Goal: Information Seeking & Learning: Learn about a topic

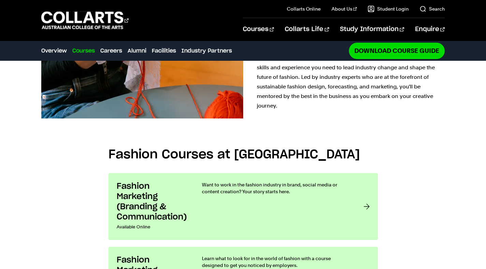
scroll to position [492, 0]
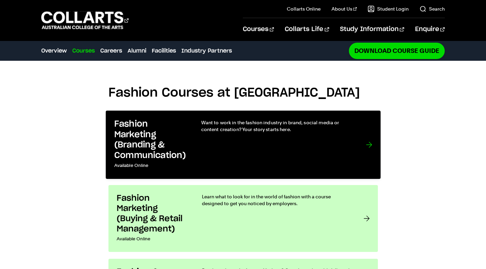
click at [202, 123] on div "Want to work in the fashion industry in brand, social media or content creation…" at bounding box center [276, 145] width 151 height 52
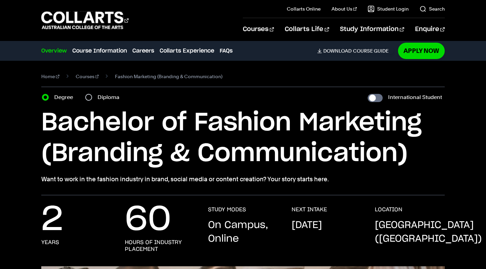
click at [92, 99] on div "Diploma" at bounding box center [104, 98] width 38 height 10
click at [89, 97] on input "Diploma" at bounding box center [88, 97] width 7 height 7
radio input "true"
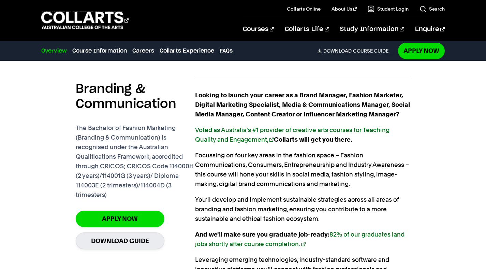
scroll to position [443, 0]
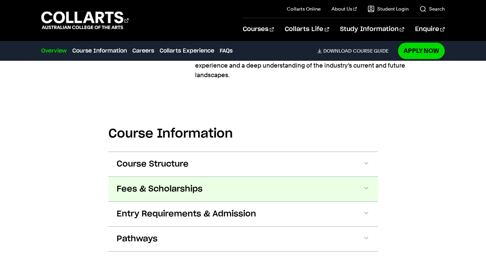
click at [282, 187] on button "Fees & Scholarships" at bounding box center [244, 189] width 270 height 25
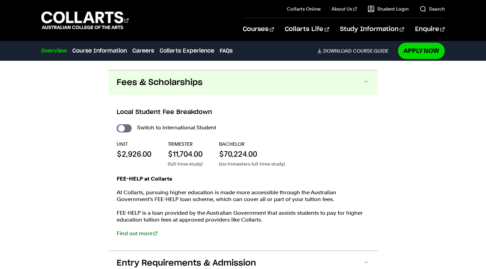
scroll to position [742, 0]
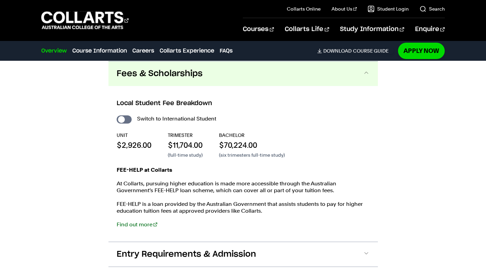
click at [257, 72] on button "Fees & Scholarships" at bounding box center [244, 73] width 270 height 25
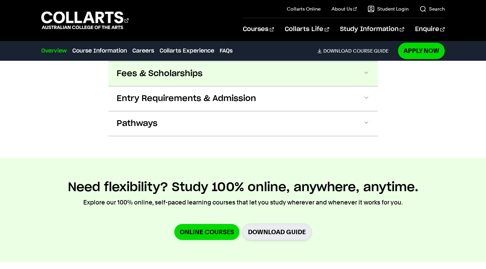
click at [257, 72] on button "Fees & Scholarships" at bounding box center [244, 73] width 270 height 25
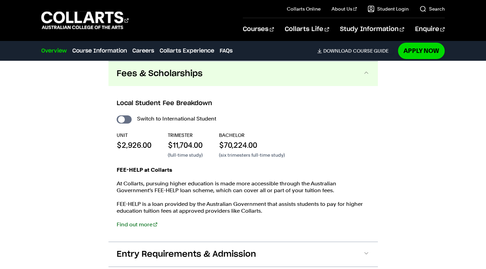
click at [258, 72] on button "Fees & Scholarships" at bounding box center [244, 73] width 270 height 25
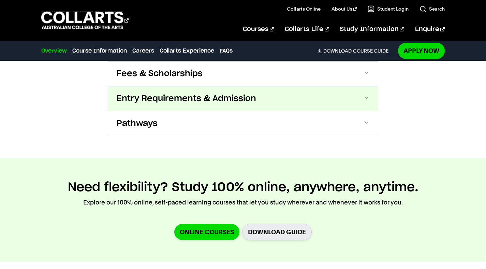
click at [249, 92] on button "Entry Requirements & Admission" at bounding box center [244, 98] width 270 height 25
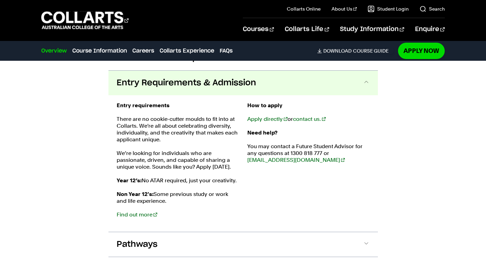
scroll to position [767, 0]
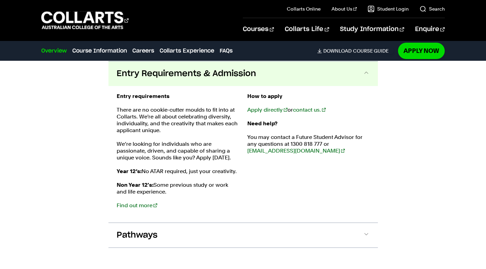
click at [248, 81] on button "Entry Requirements & Admission" at bounding box center [244, 73] width 270 height 25
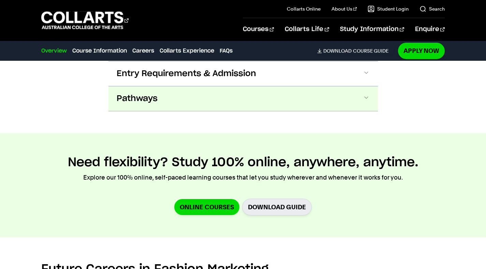
click at [249, 100] on button "Pathways" at bounding box center [244, 98] width 270 height 25
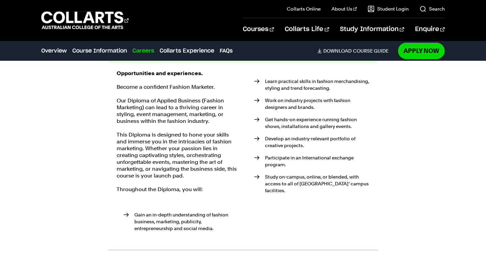
scroll to position [745, 0]
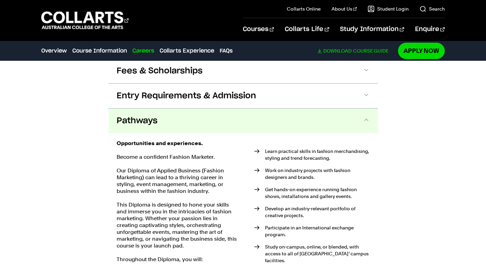
click at [326, 53] on span "Download" at bounding box center [338, 51] width 28 height 6
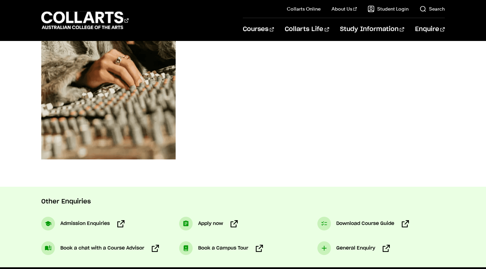
scroll to position [369, 0]
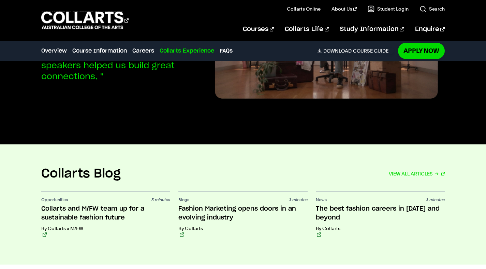
scroll to position [745, 0]
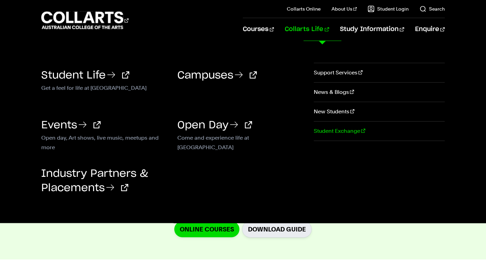
click at [329, 132] on link "Student Exchange" at bounding box center [379, 131] width 131 height 19
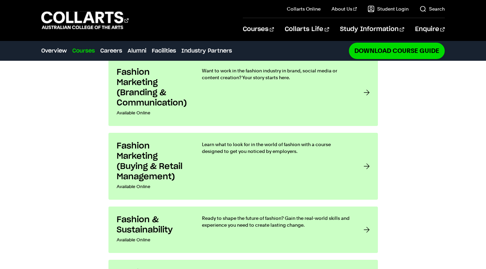
scroll to position [607, 0]
